Goal: Use online tool/utility: Utilize a website feature to perform a specific function

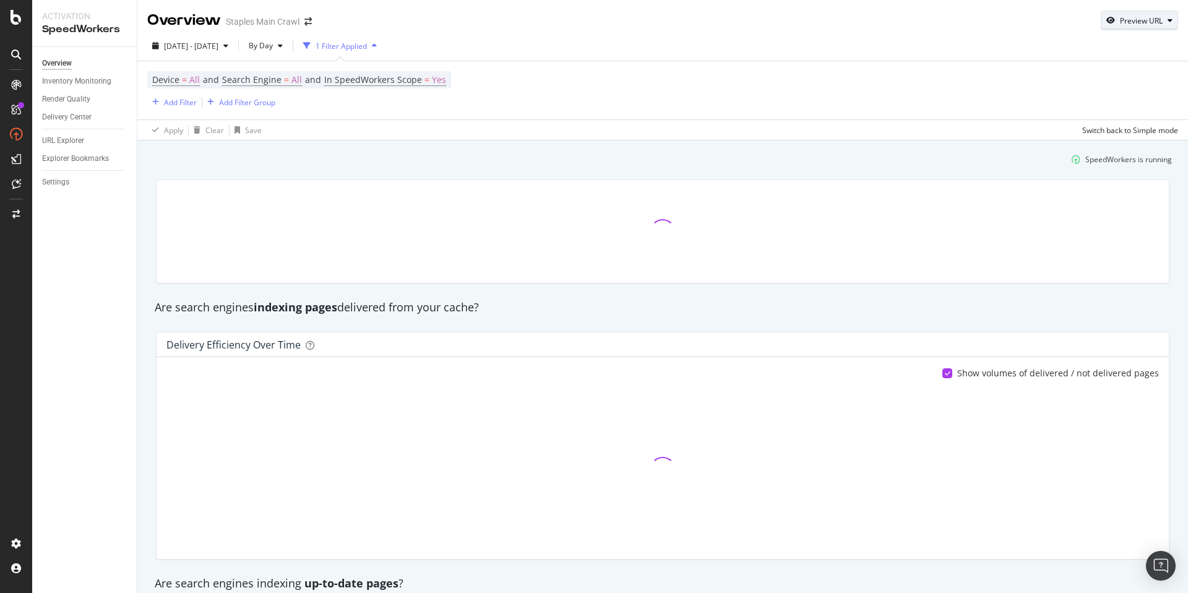
click at [1161, 24] on div "Preview URL" at bounding box center [1141, 20] width 43 height 11
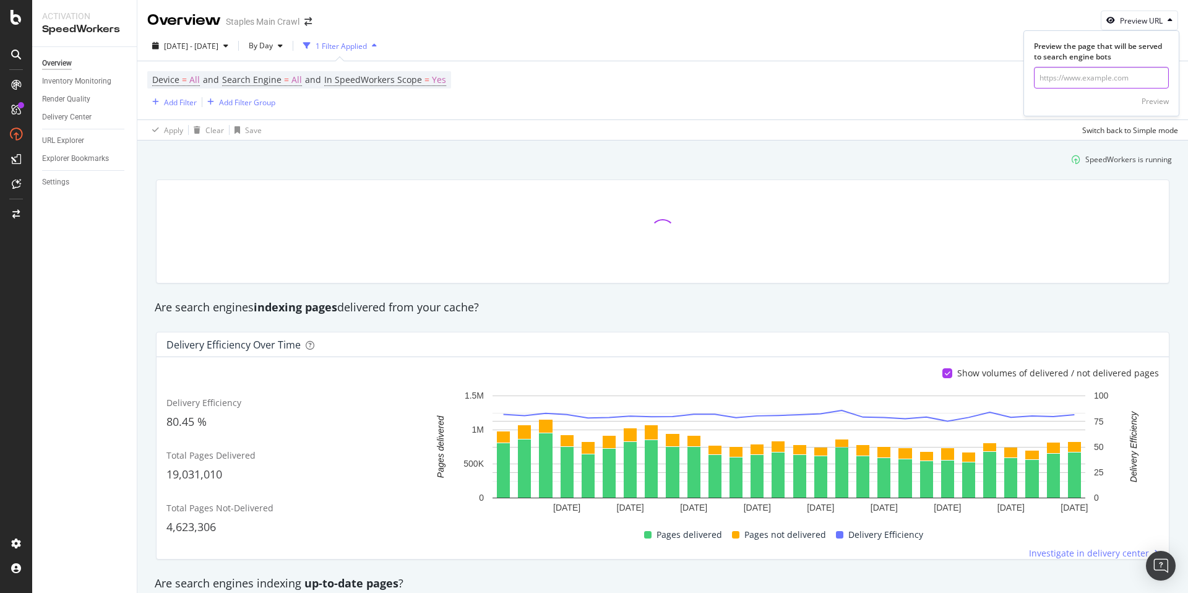
click at [1079, 79] on input "url" at bounding box center [1101, 78] width 135 height 22
paste input "[URL][DOMAIN_NAME]"
type input "[URL][DOMAIN_NAME]"
click at [1160, 101] on div "Preview" at bounding box center [1154, 101] width 27 height 11
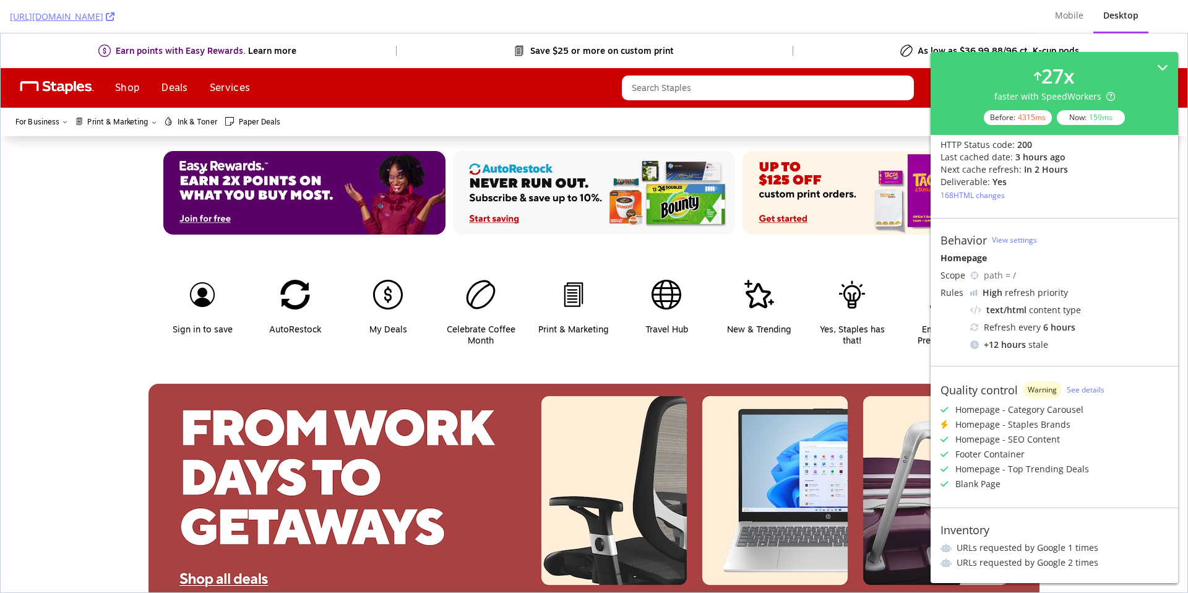
scroll to position [36, 0]
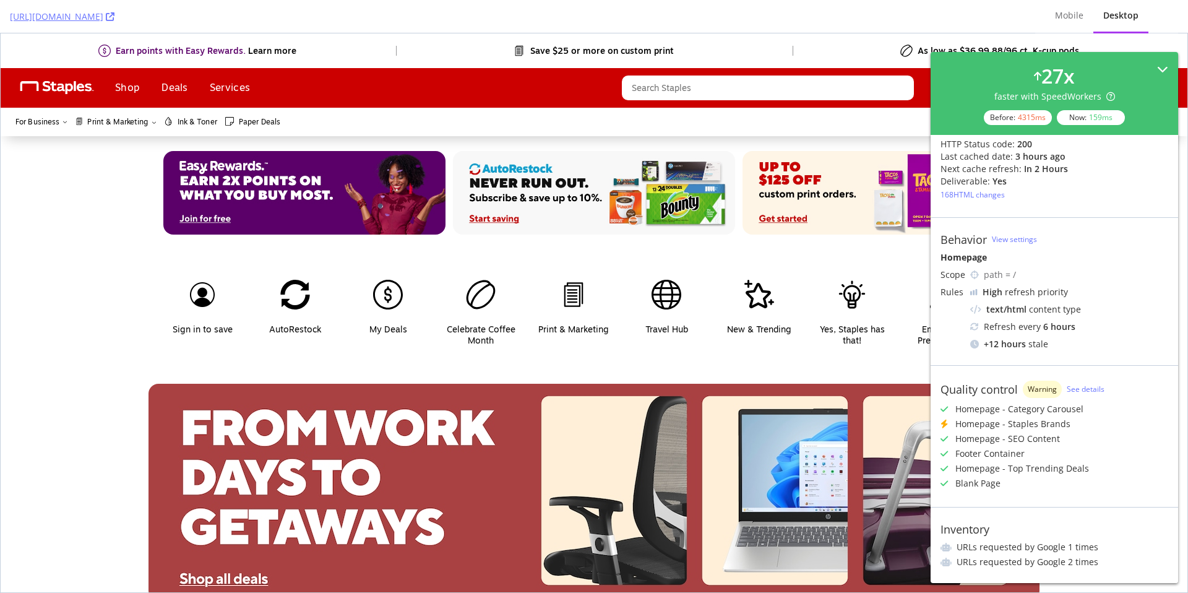
click at [1163, 66] on icon at bounding box center [1162, 69] width 11 height 11
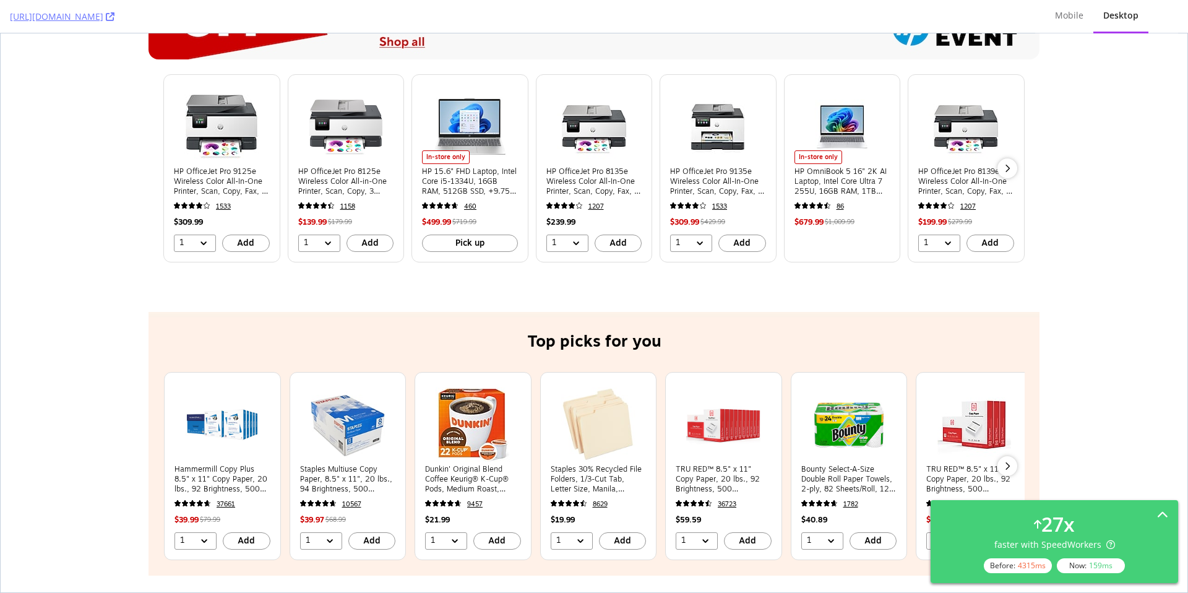
scroll to position [894, 0]
